Goal: Task Accomplishment & Management: Use online tool/utility

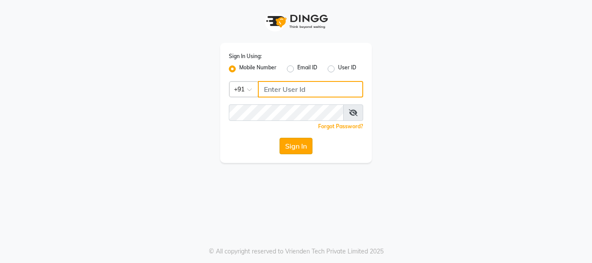
type input "7400099777"
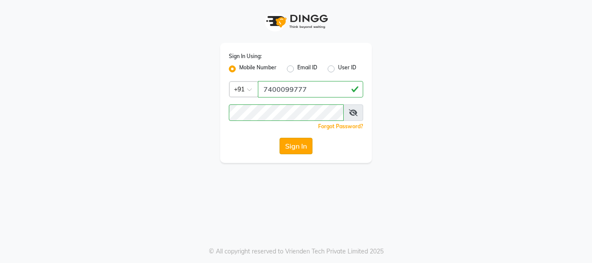
click at [288, 143] on button "Sign In" at bounding box center [295, 146] width 33 height 16
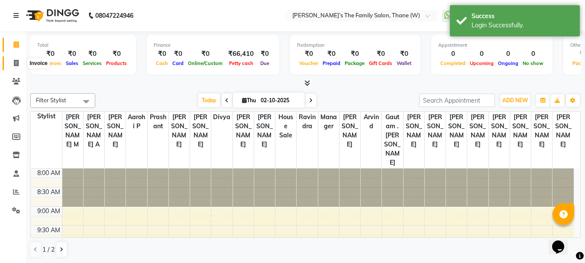
click at [17, 60] on icon at bounding box center [16, 63] width 5 height 6
select select "service"
